Goal: Task Accomplishment & Management: Use online tool/utility

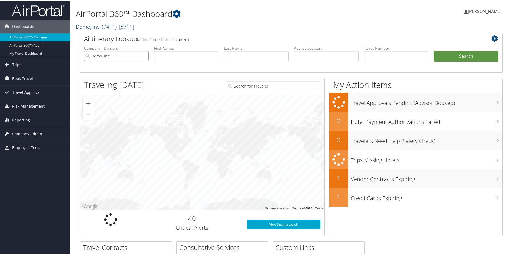
click at [143, 57] on input "Domo, Inc." at bounding box center [116, 55] width 65 height 10
click at [183, 56] on input "text" at bounding box center [186, 55] width 65 height 10
type input "[PERSON_NAME]"
click at [257, 55] on input "text" at bounding box center [256, 55] width 65 height 10
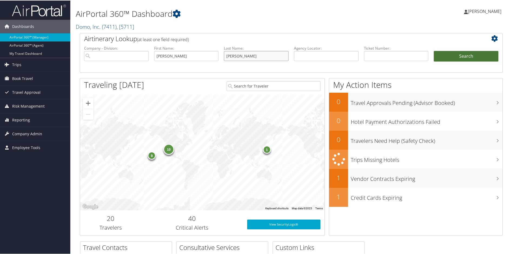
type input "[PERSON_NAME]"
click at [470, 55] on button "Search" at bounding box center [466, 55] width 65 height 11
